Goal: Check status: Check status

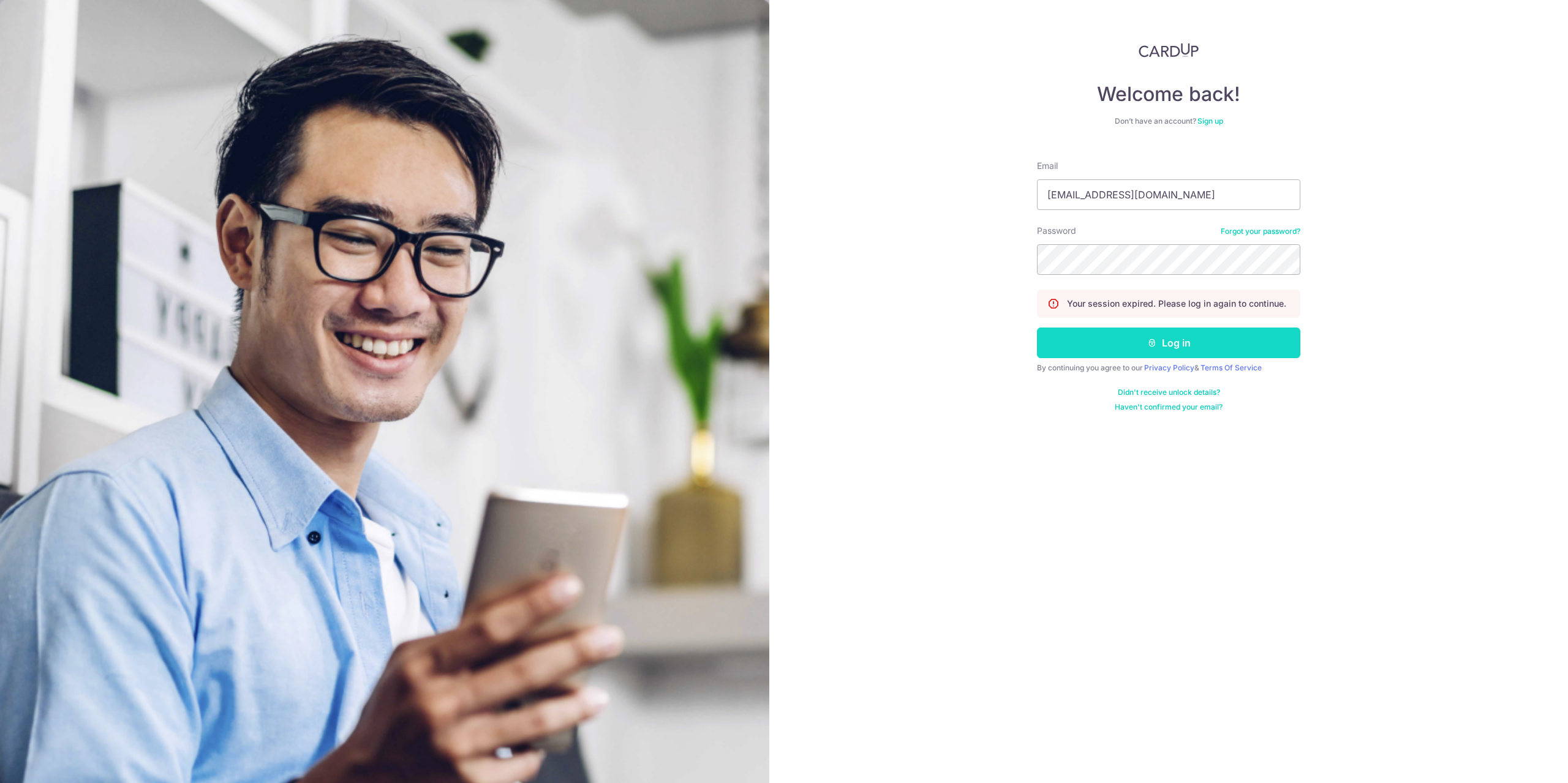
click at [1136, 336] on button "Log in" at bounding box center [1169, 342] width 264 height 30
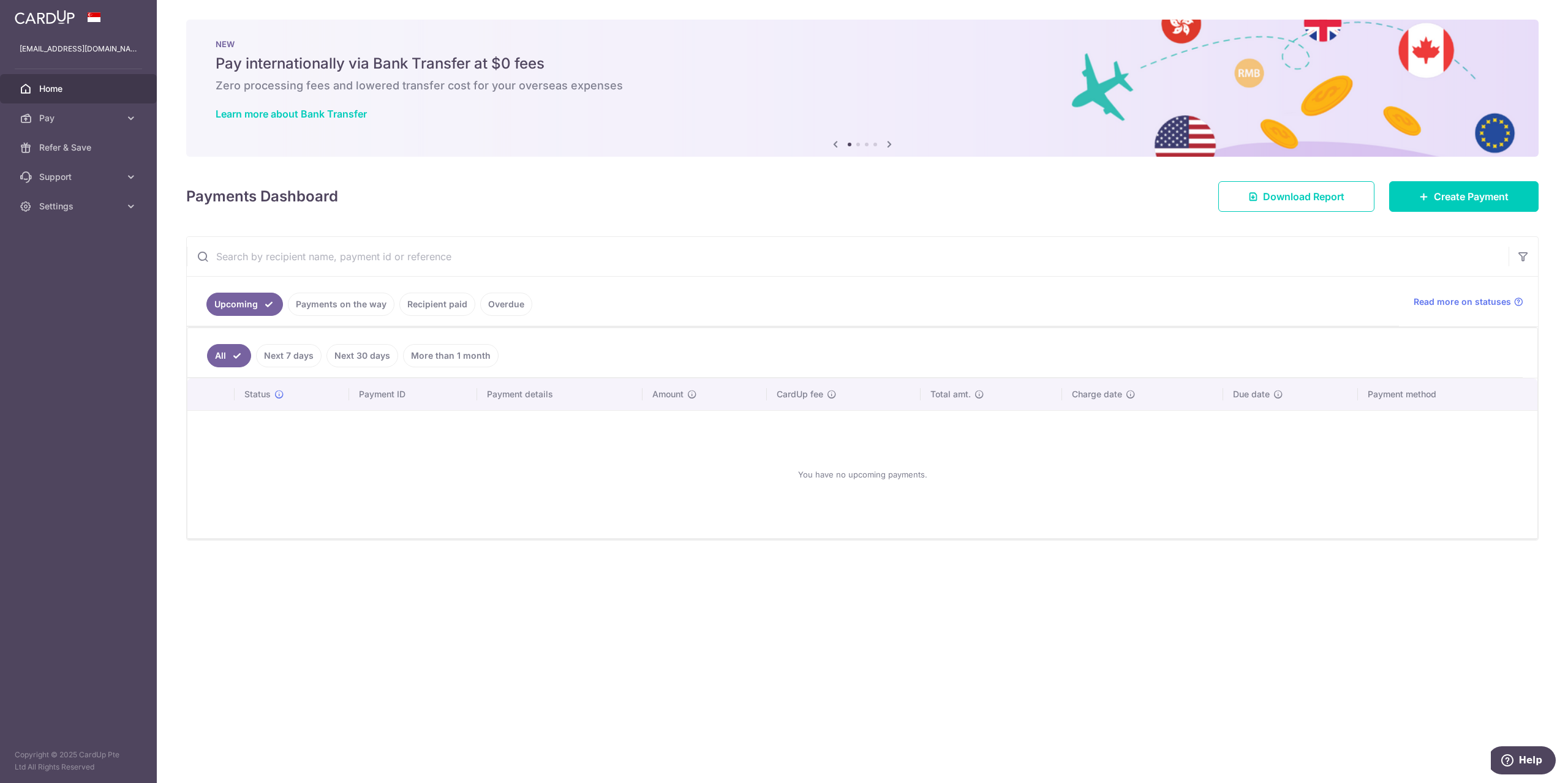
click at [438, 309] on link "Recipient paid" at bounding box center [437, 304] width 76 height 23
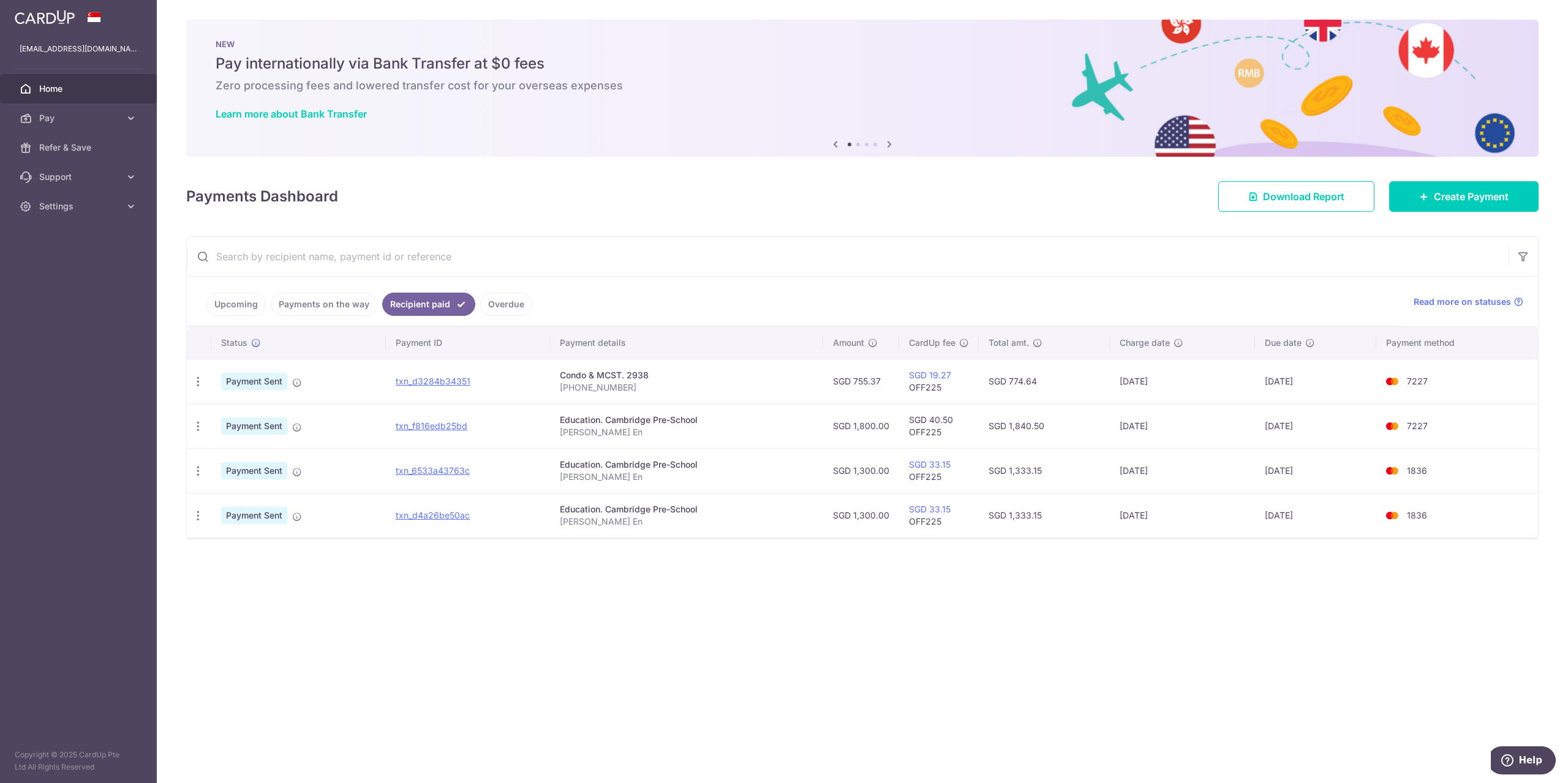
click at [318, 305] on link "Payments on the way" at bounding box center [324, 304] width 107 height 23
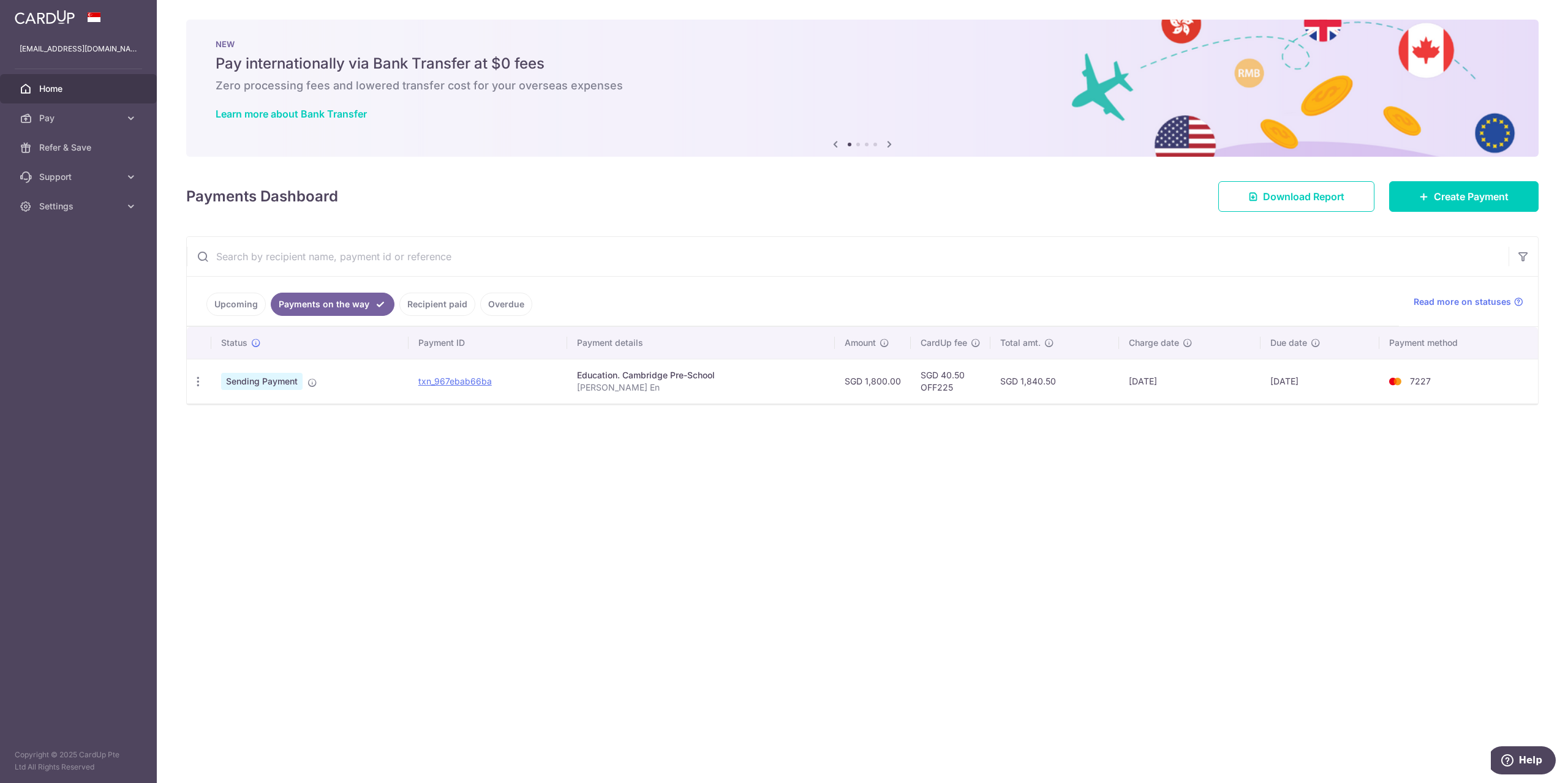
click at [447, 299] on link "Recipient paid" at bounding box center [437, 304] width 76 height 23
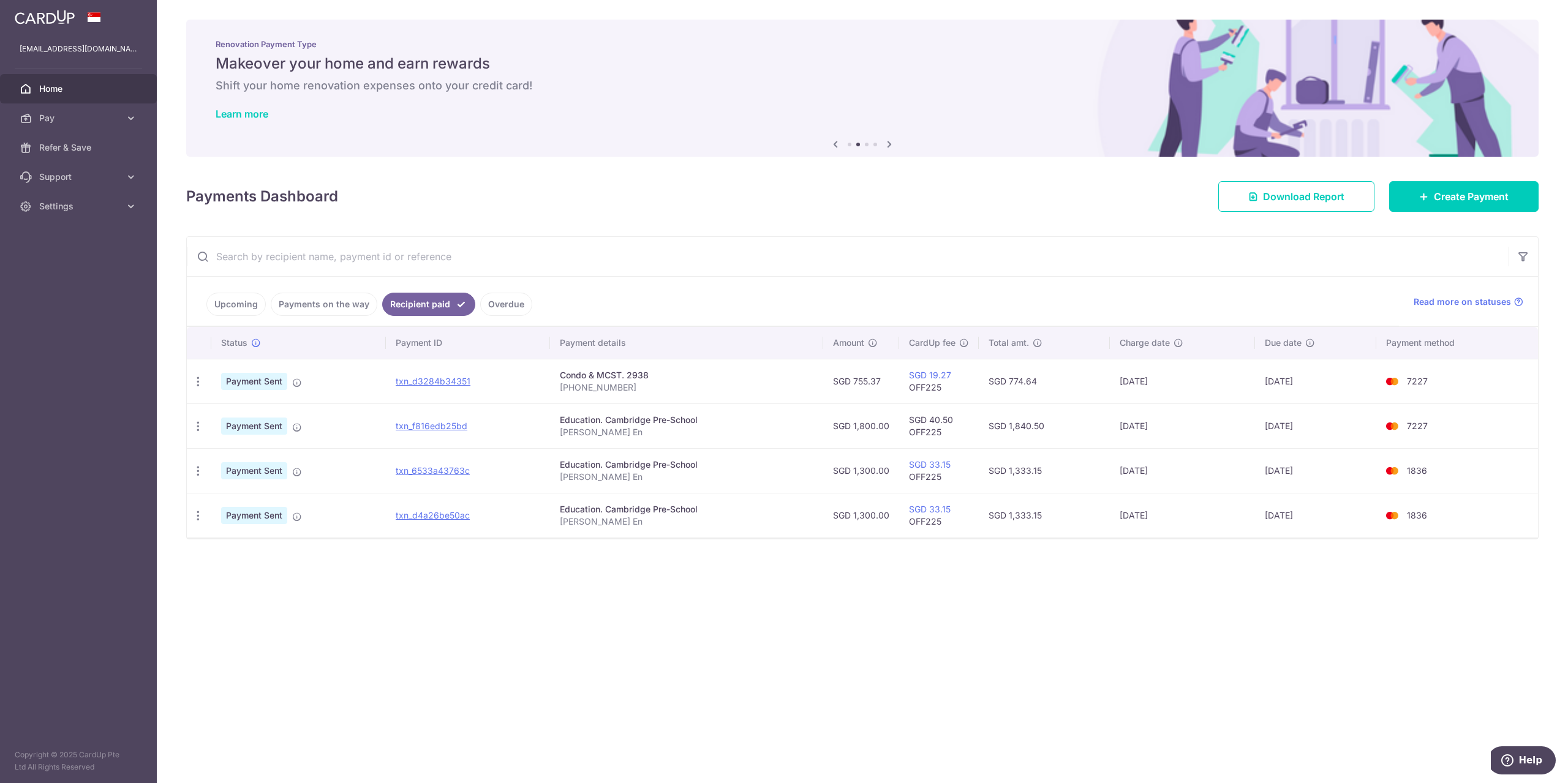
click at [520, 307] on link "Overdue" at bounding box center [506, 304] width 52 height 23
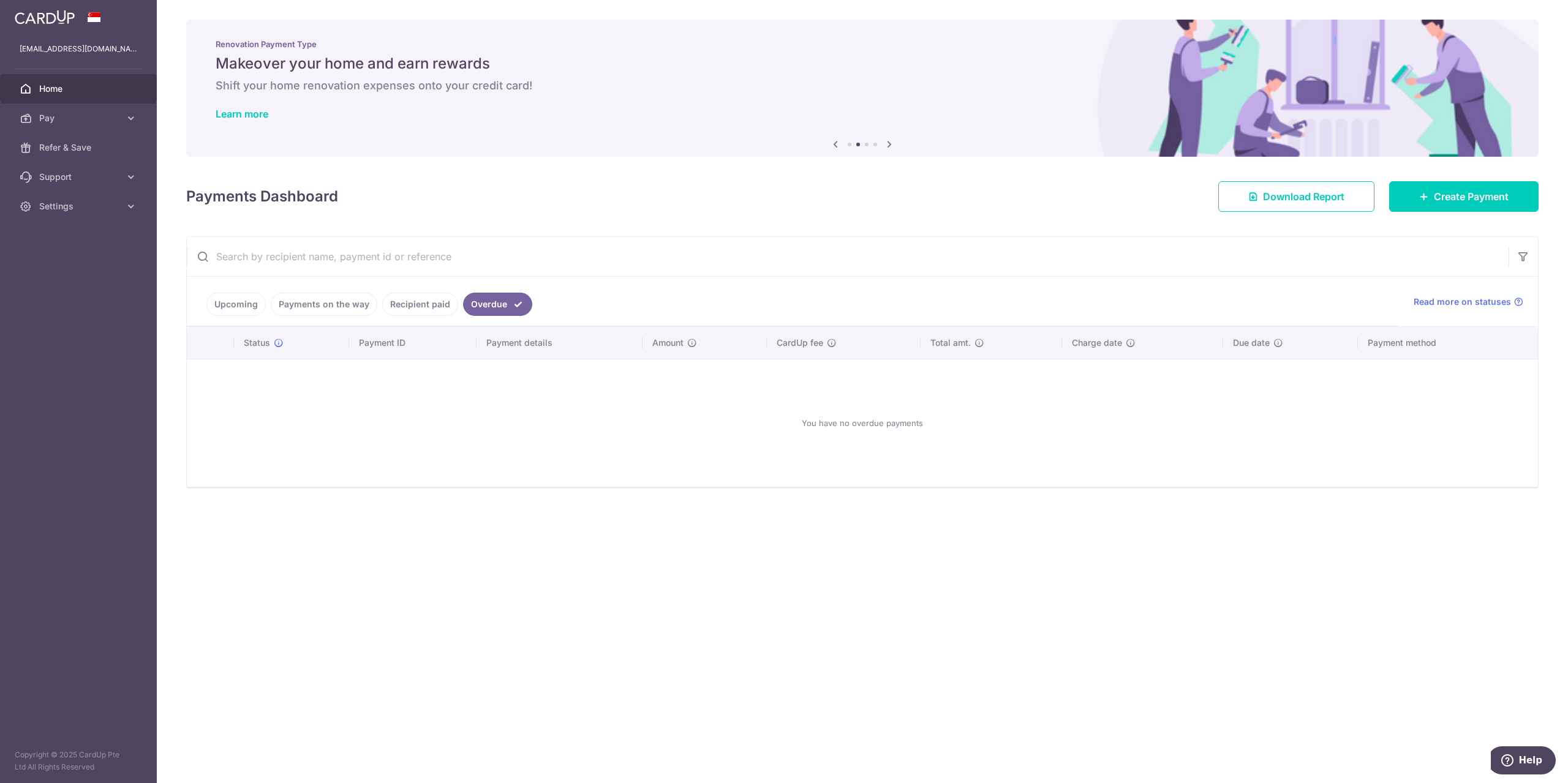
click at [310, 301] on link "Payments on the way" at bounding box center [324, 304] width 107 height 23
